Goal: Navigation & Orientation: Understand site structure

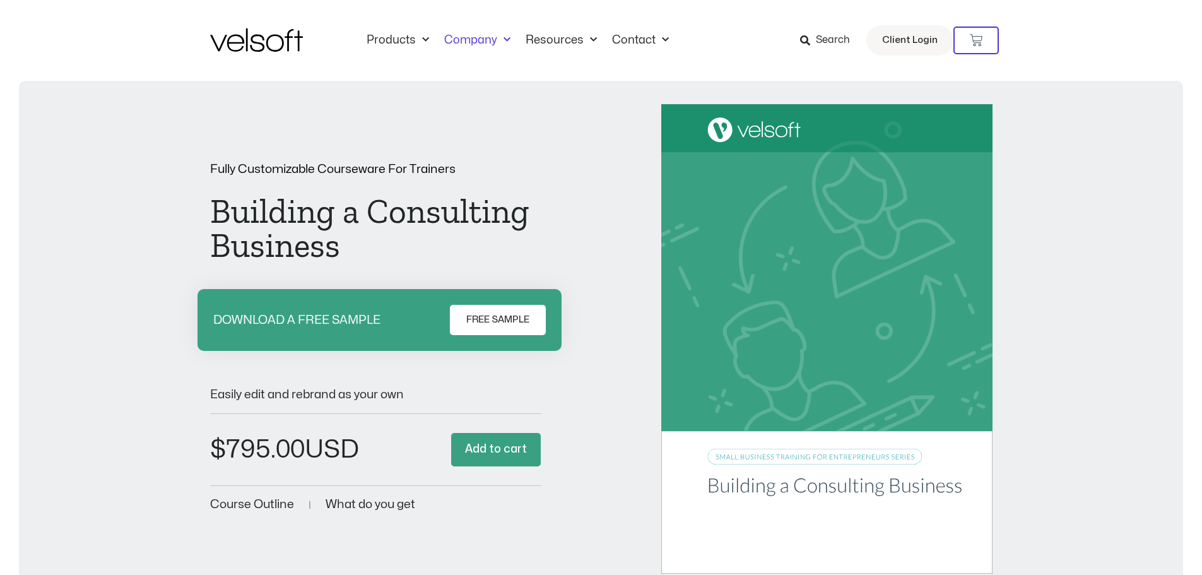
click at [468, 37] on link "Company" at bounding box center [477, 40] width 81 height 14
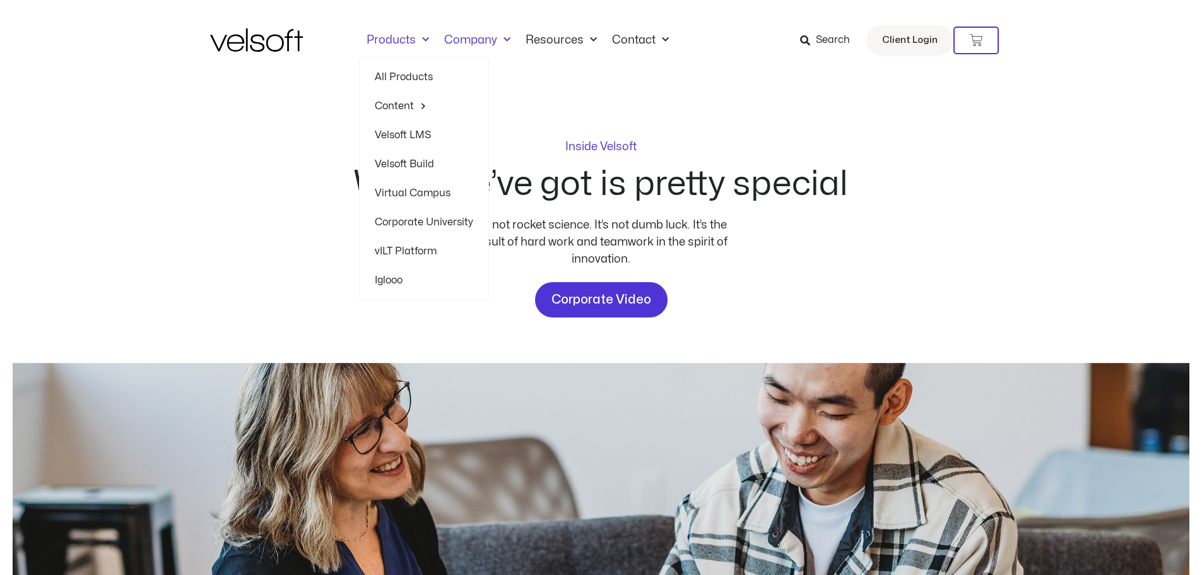
click at [387, 37] on link "Products" at bounding box center [398, 40] width 78 height 14
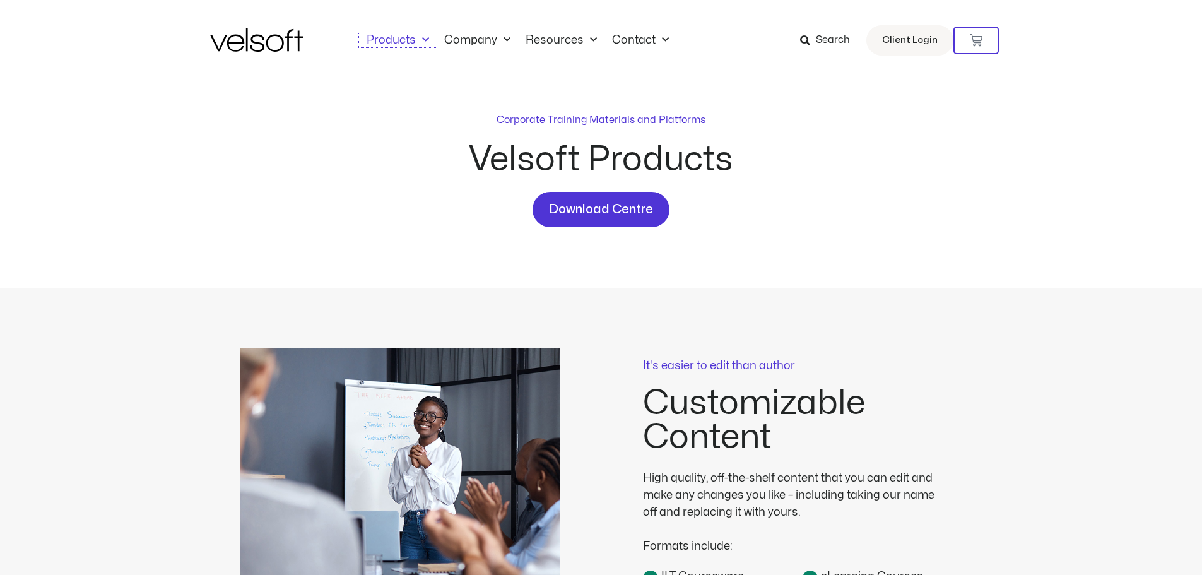
click at [388, 37] on link "Products" at bounding box center [398, 40] width 78 height 14
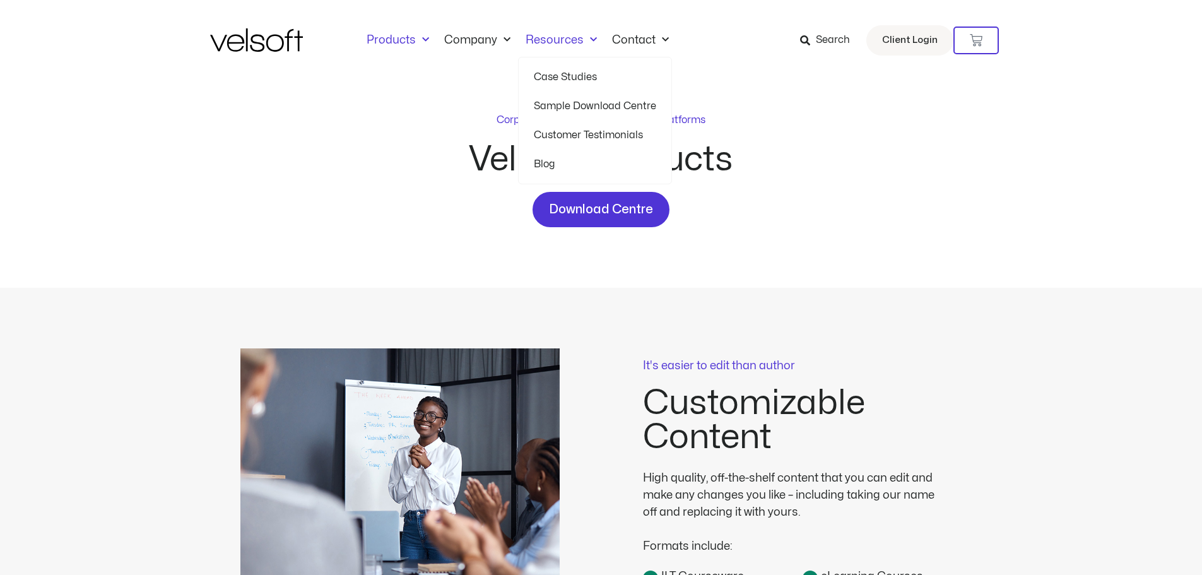
click at [541, 46] on link "Resources" at bounding box center [561, 40] width 86 height 14
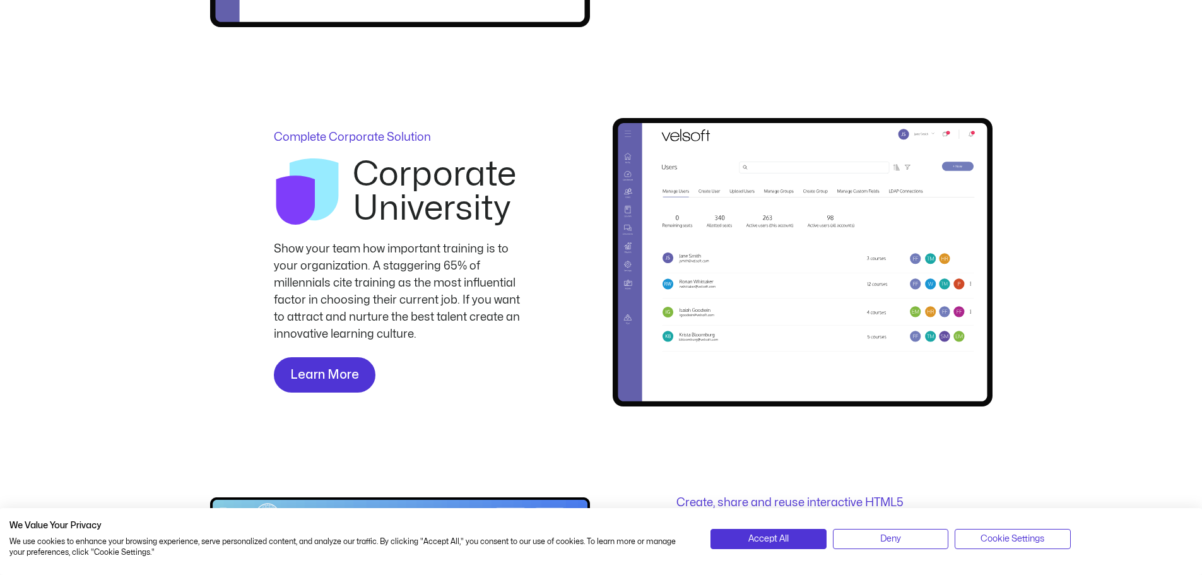
scroll to position [2178, 0]
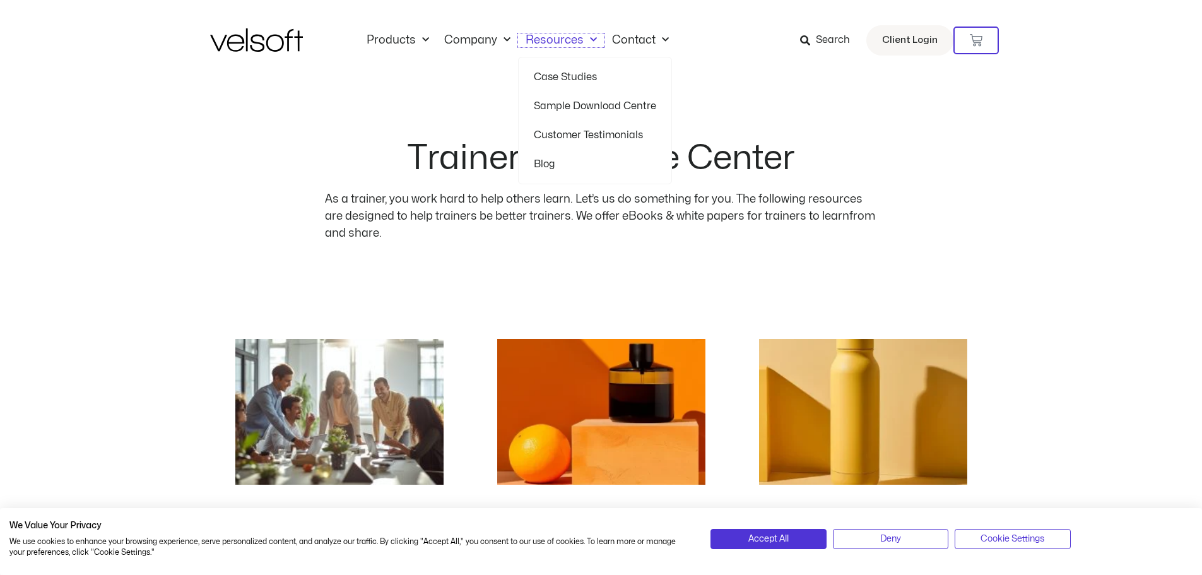
click at [547, 40] on link "Resources" at bounding box center [561, 40] width 86 height 14
